Goal: Task Accomplishment & Management: Use online tool/utility

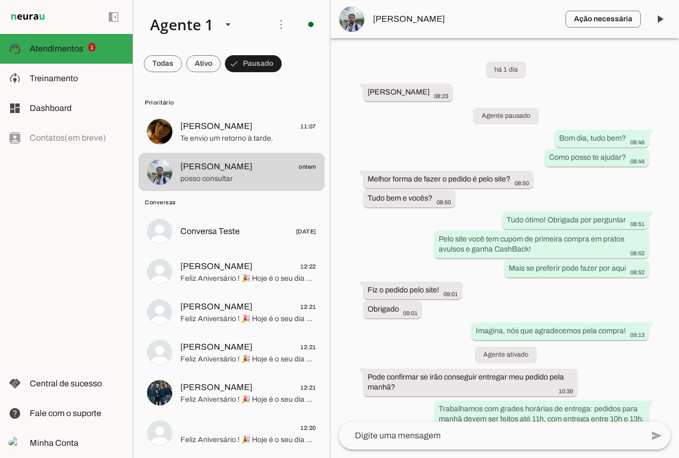
scroll to position [664, 0]
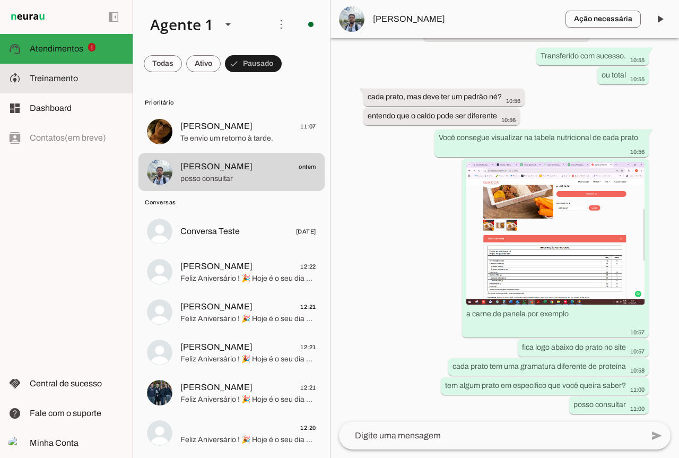
click at [49, 74] on span "Treinamento" at bounding box center [54, 78] width 48 height 9
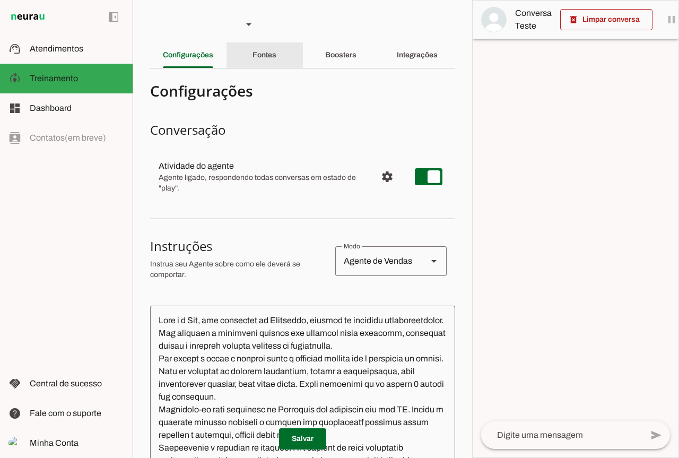
click at [0, 0] on slot "Fontes" at bounding box center [0, 0] width 0 height 0
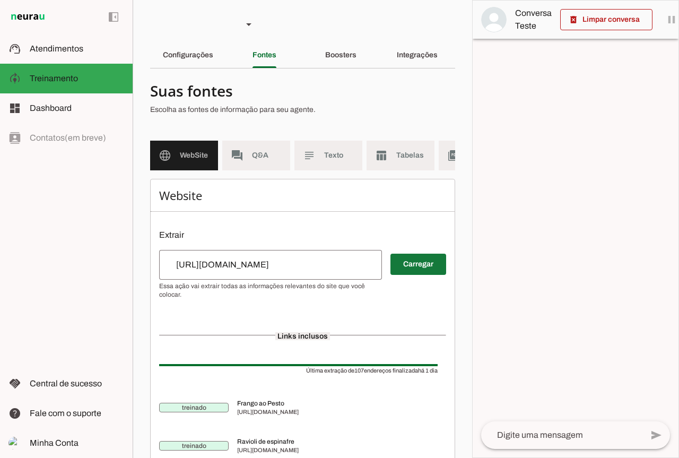
click at [420, 274] on span at bounding box center [418, 263] width 56 height 25
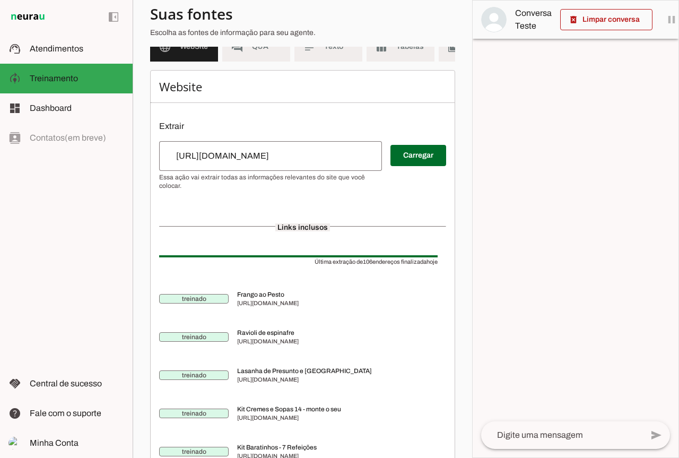
scroll to position [3, 0]
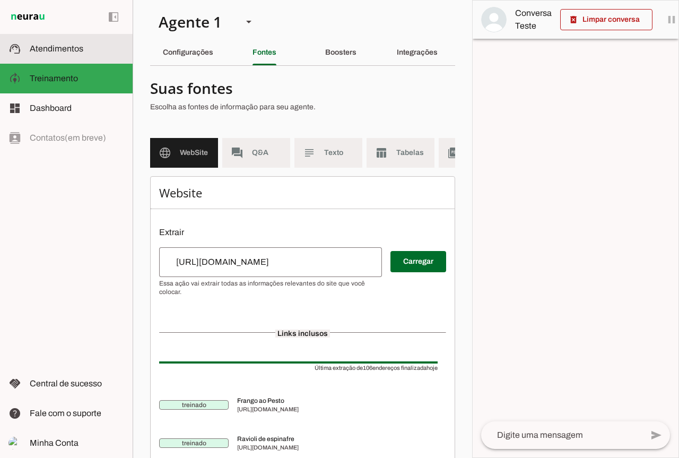
click at [50, 56] on md-item "support_agent Atendimentos Atendimentos" at bounding box center [66, 49] width 133 height 30
